Goal: Complete application form

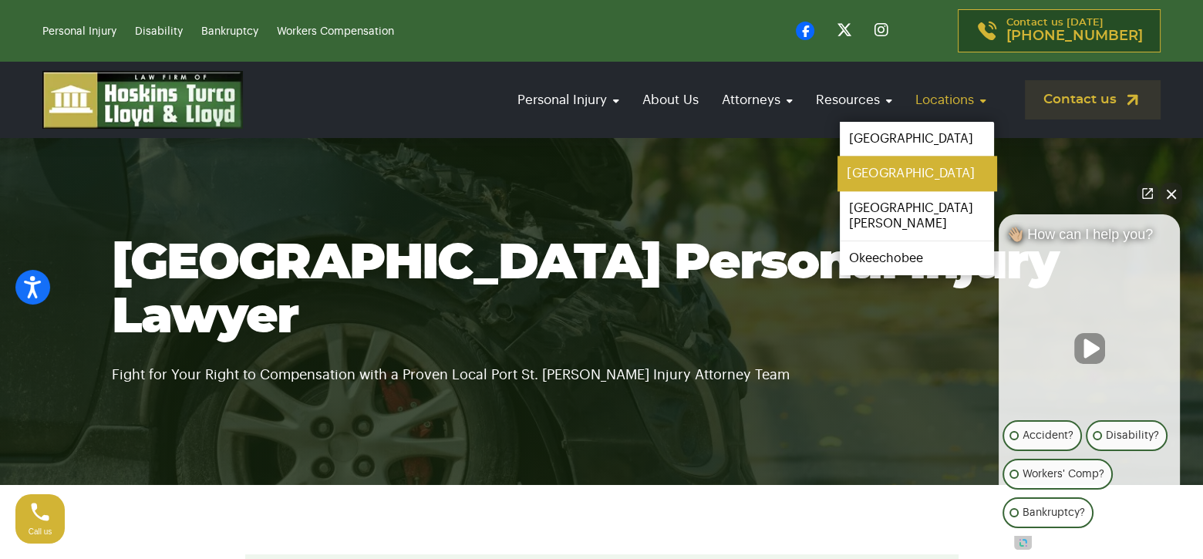
click at [859, 169] on link "[GEOGRAPHIC_DATA]" at bounding box center [917, 174] width 159 height 35
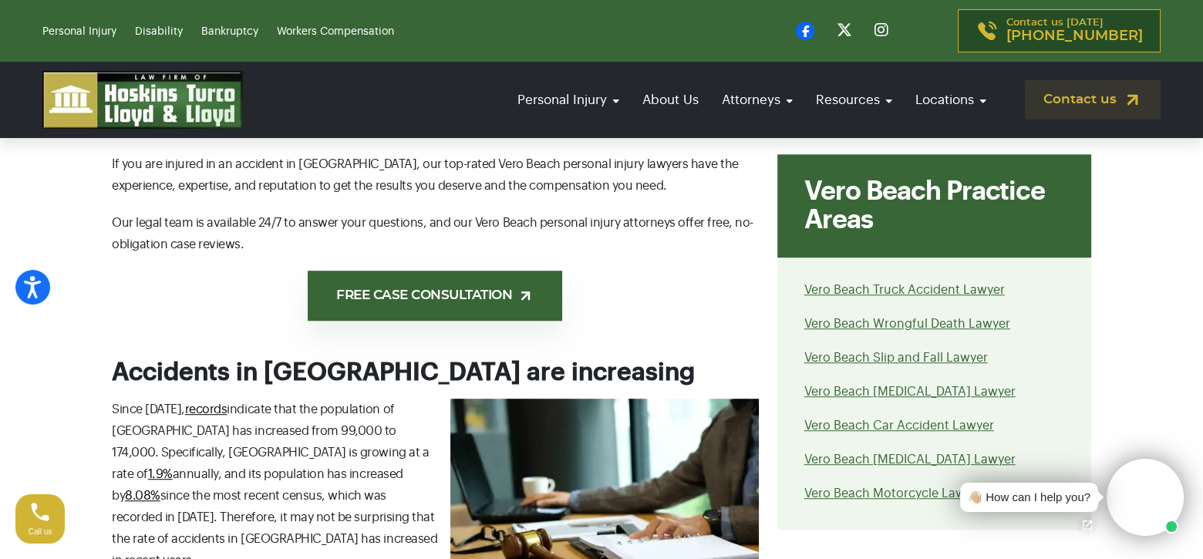
scroll to position [1234, 0]
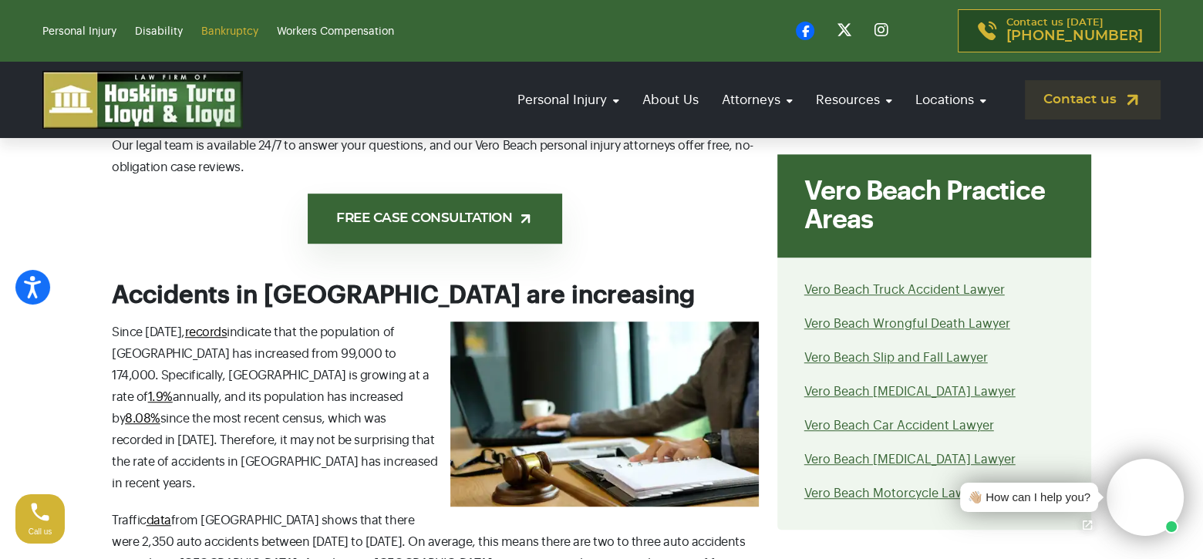
click at [227, 29] on link "Bankruptcy" at bounding box center [229, 31] width 57 height 11
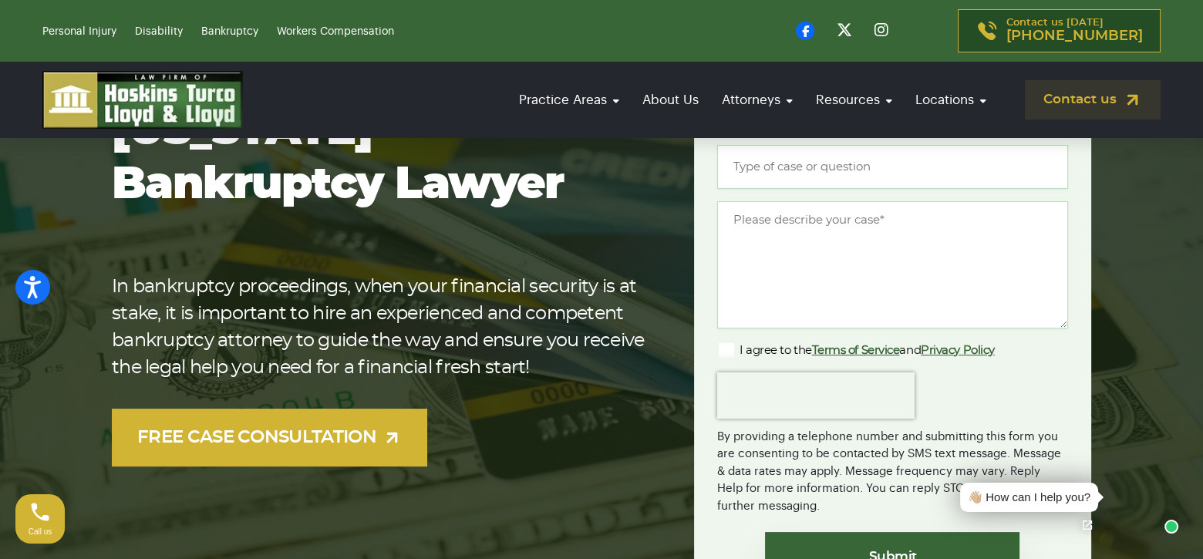
scroll to position [309, 0]
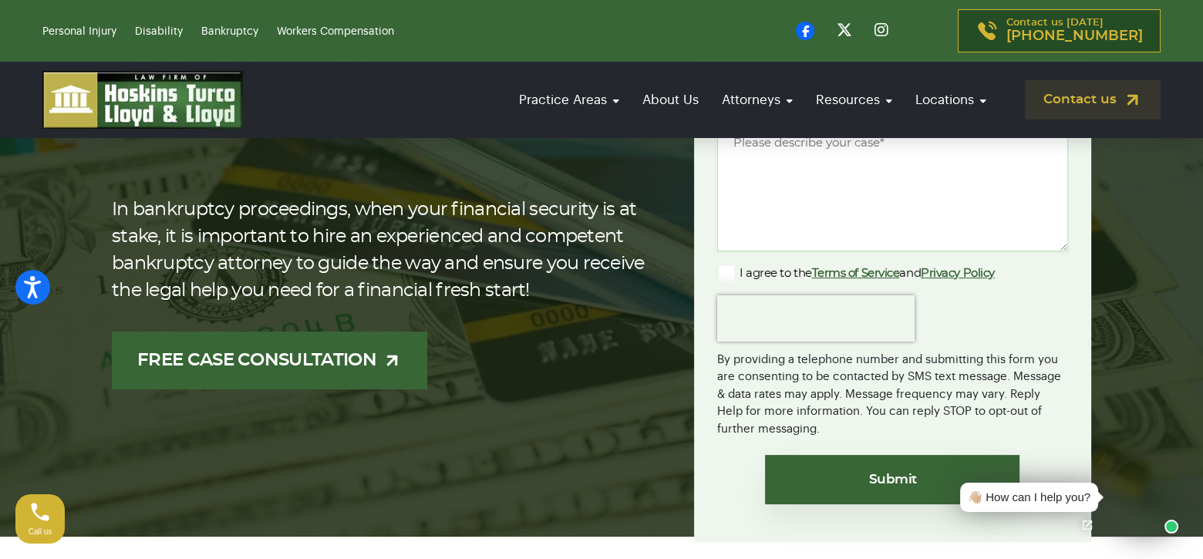
click at [319, 359] on link "FREE CASE CONSULTATION" at bounding box center [270, 361] width 316 height 58
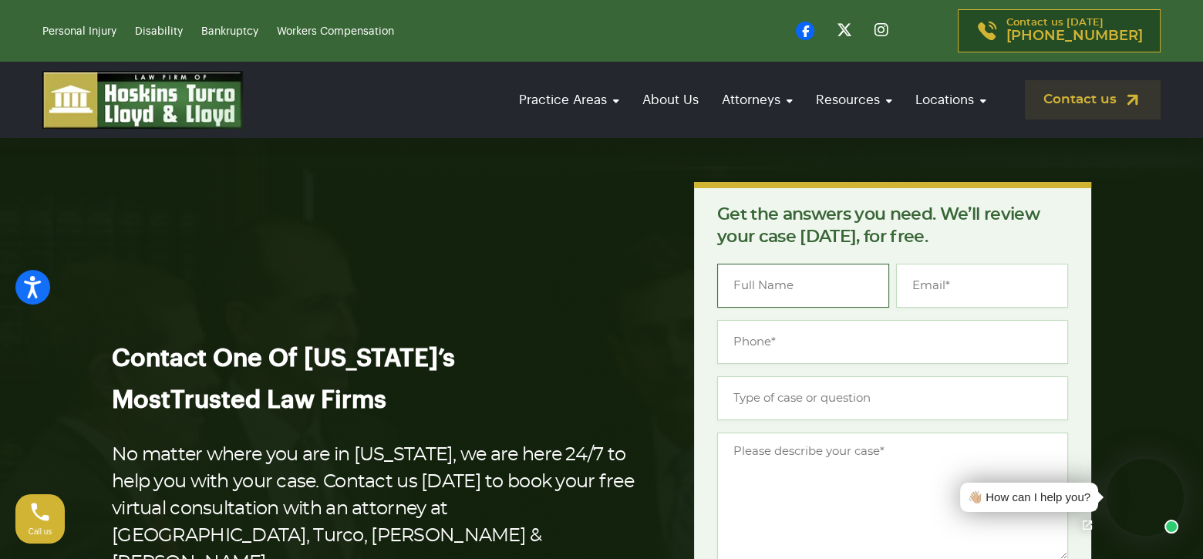
click at [775, 279] on input "Name *" at bounding box center [803, 286] width 172 height 44
click at [775, 279] on input "Kristy" at bounding box center [803, 286] width 172 height 44
type input "Kristy Langello"
type input "kristy.langello@icloud.com"
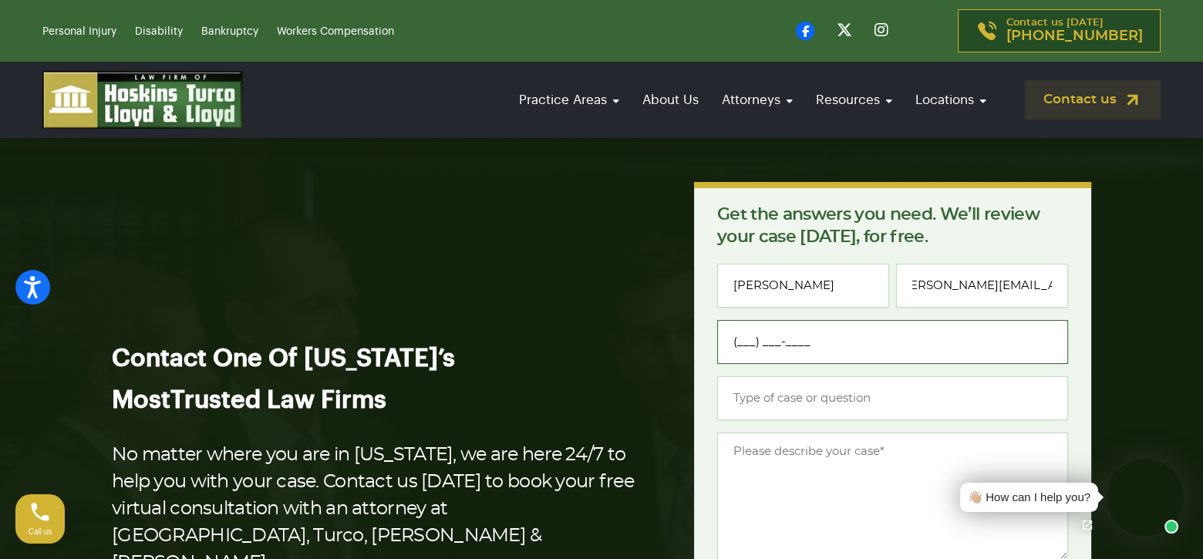
scroll to position [0, 0]
type input "(772) 217-7880"
type input "Bankruptcy"
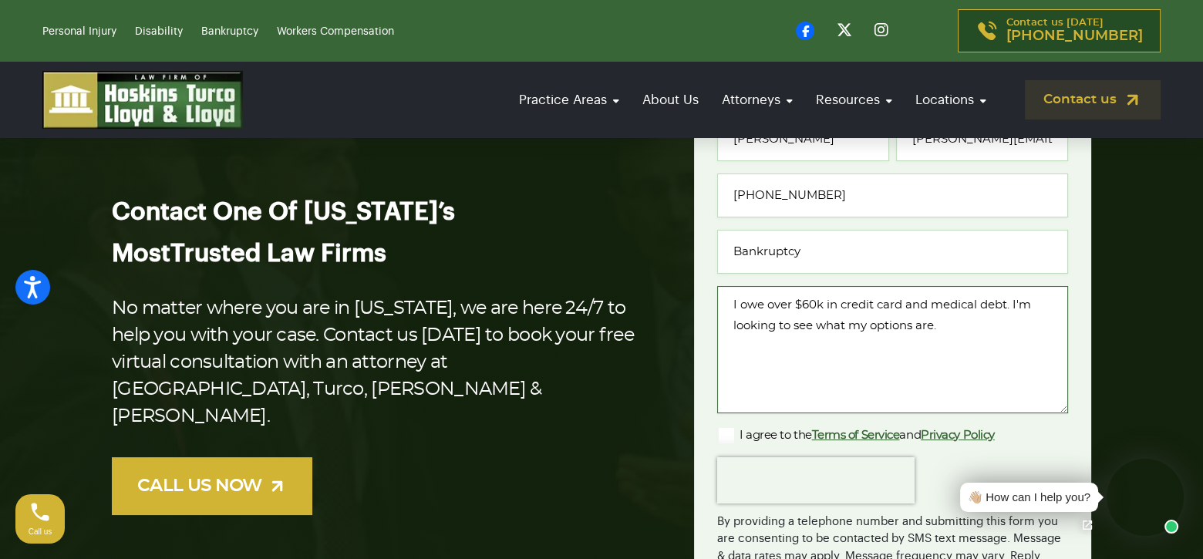
scroll to position [154, 0]
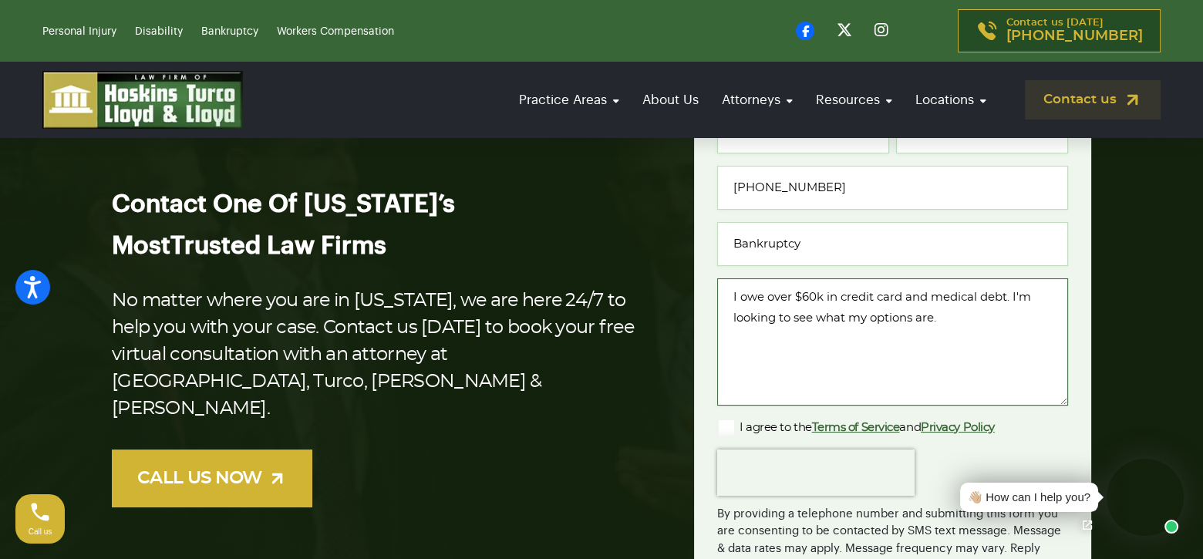
type textarea "I owe over $60k in credit card and medical debt. I'm looking to see what my opt…"
click at [726, 425] on label "I agree to the Terms of Service and Privacy Policy" at bounding box center [856, 428] width 278 height 19
click at [0, 0] on input "I agree to the Terms of Service and Privacy Policy" at bounding box center [0, 0] width 0 height 0
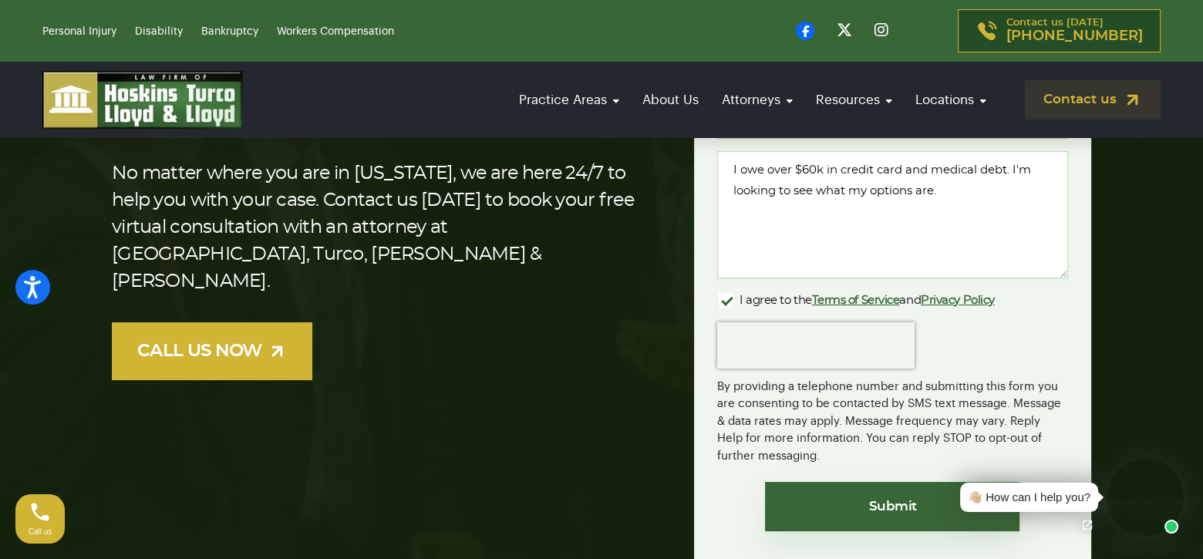
scroll to position [309, 0]
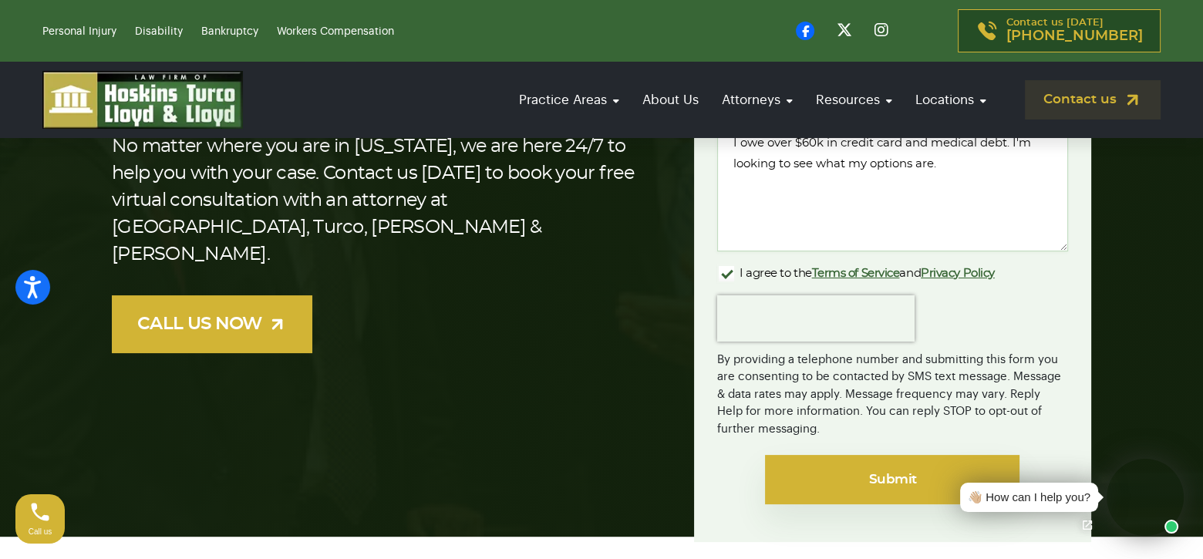
click at [883, 470] on input "Submit" at bounding box center [892, 479] width 255 height 49
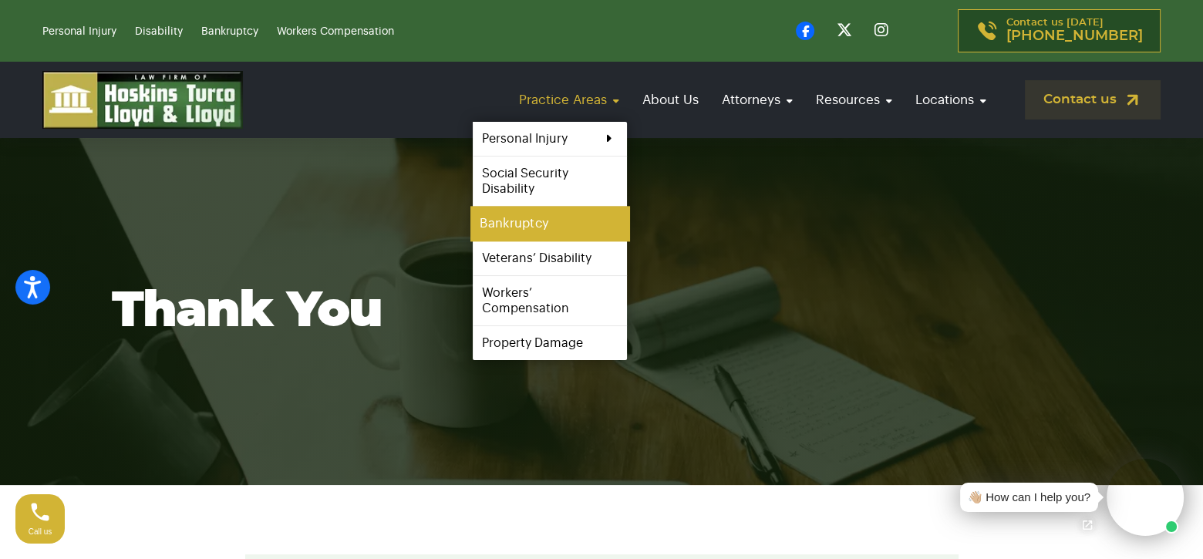
click at [530, 218] on link "Bankruptcy" at bounding box center [550, 224] width 159 height 35
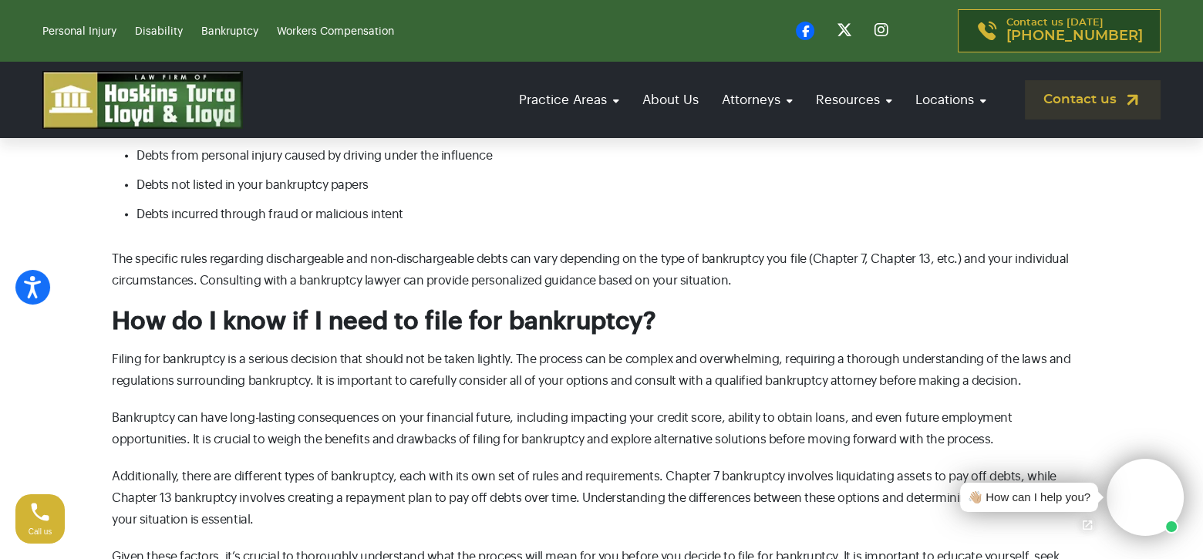
scroll to position [4166, 0]
